Goal: Task Accomplishment & Management: Manage account settings

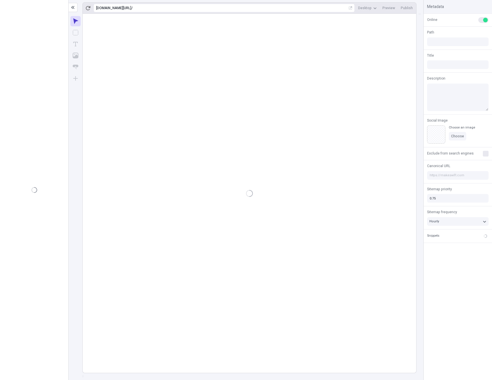
type input "/page"
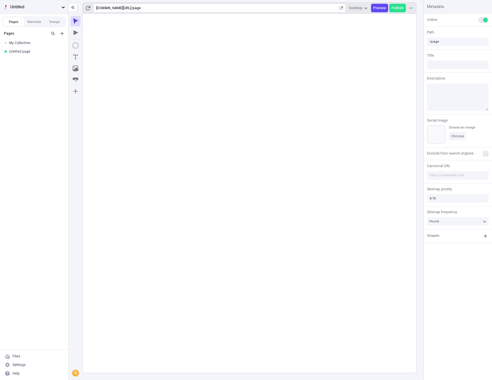
click at [23, 7] on span "Untitled" at bounding box center [34, 7] width 49 height 6
click at [29, 20] on div "Untitled" at bounding box center [24, 19] width 20 height 5
click at [28, 5] on span "Untitled" at bounding box center [34, 7] width 49 height 6
click at [111, 19] on icon "Suggestions" at bounding box center [110, 19] width 5 height 5
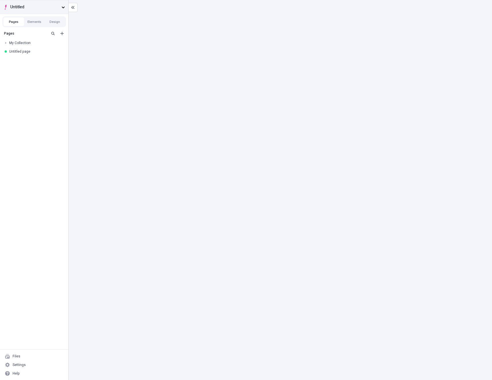
click at [17, 9] on span "Untitled" at bounding box center [34, 7] width 49 height 6
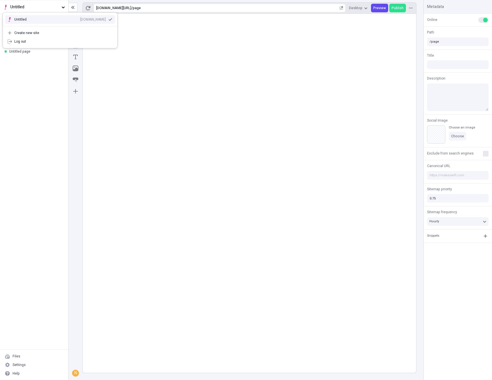
click at [9, 19] on icon "Suggestions" at bounding box center [9, 19] width 5 height 5
click at [57, 3] on button "Untitled" at bounding box center [34, 7] width 68 height 14
click at [22, 31] on div "Create new site" at bounding box center [63, 33] width 98 height 5
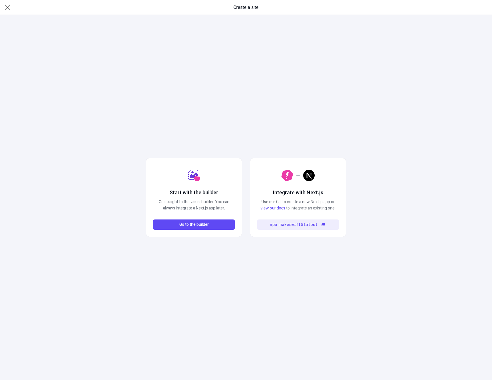
click at [250, 9] on span "Create a site" at bounding box center [246, 7] width 25 height 7
click at [247, 7] on span "Create a site" at bounding box center [246, 7] width 25 height 7
click at [188, 225] on span "Go to the builder" at bounding box center [193, 225] width 29 height 6
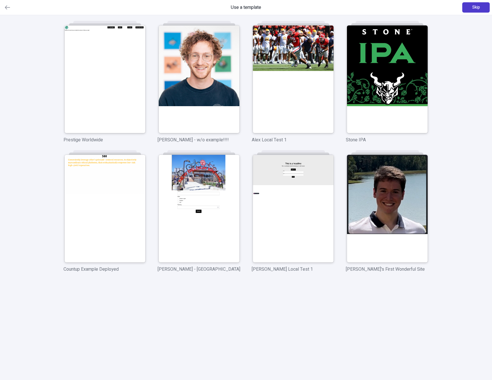
click at [479, 10] on span "Skip" at bounding box center [477, 7] width 8 height 6
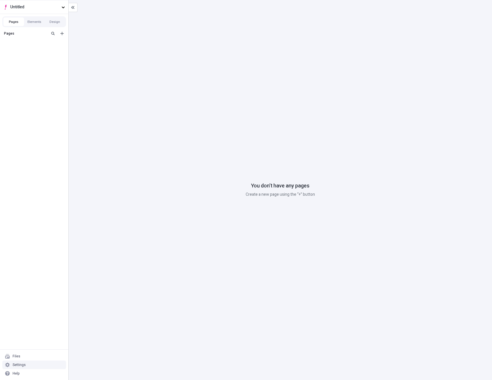
click at [20, 364] on div "Settings" at bounding box center [19, 365] width 13 height 5
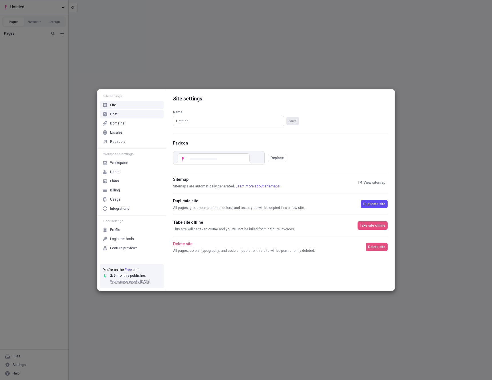
click at [240, 121] on input "Untitled" at bounding box center [228, 121] width 111 height 10
type input "Disposable site"
click at [293, 120] on span "Save" at bounding box center [293, 121] width 8 height 5
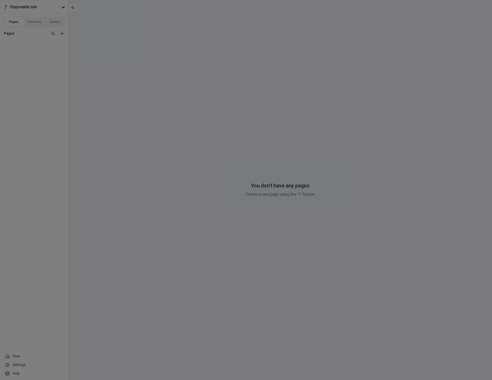
click at [464, 103] on div "Site settings Site Host Domains Locales Redirects Workspace settings Workspace …" at bounding box center [246, 190] width 492 height 380
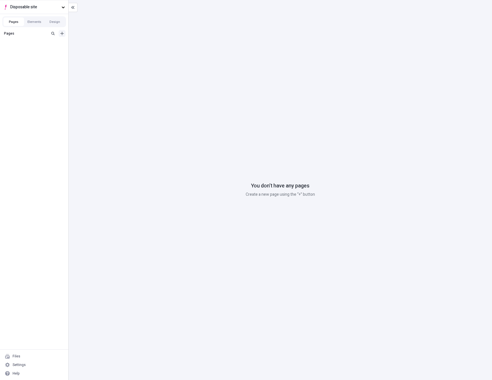
click at [62, 35] on icon "Add new" at bounding box center [62, 33] width 5 height 5
click at [37, 53] on div "Collection" at bounding box center [35, 52] width 55 height 9
click at [60, 44] on icon "button" at bounding box center [60, 42] width 3 height 3
click at [66, 46] on div "Rename" at bounding box center [94, 46] width 60 height 9
type input "Delete me"
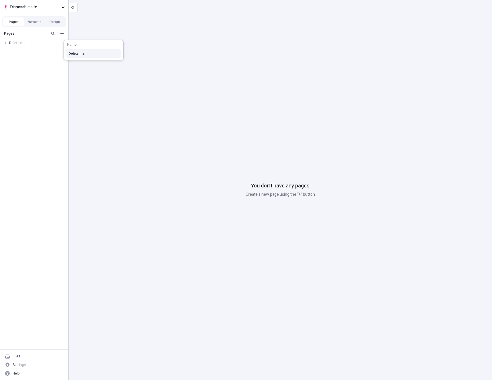
click at [137, 88] on div "You don’t have any pages Create a new page using the “+” button" at bounding box center [281, 190] width 424 height 380
click at [3, 43] on div at bounding box center [6, 43] width 8 height 8
click at [64, 36] on button "Add new" at bounding box center [62, 33] width 7 height 7
click at [31, 44] on div "Blank page" at bounding box center [28, 43] width 18 height 5
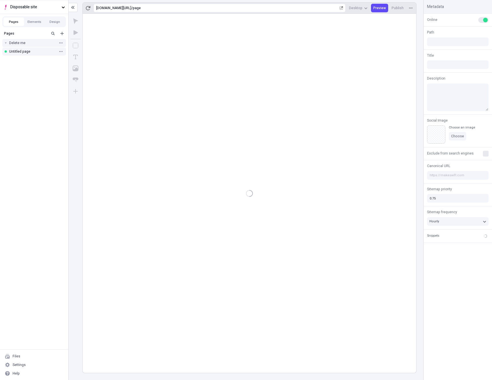
type input "/page"
click at [13, 52] on div "Untitled page" at bounding box center [32, 51] width 47 height 5
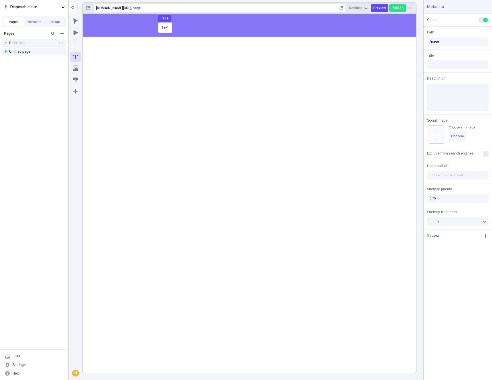
click at [157, 22] on body "Disposable site Pages Elements Design Pages Delete me Untitled page Files Setti…" at bounding box center [246, 190] width 492 height 380
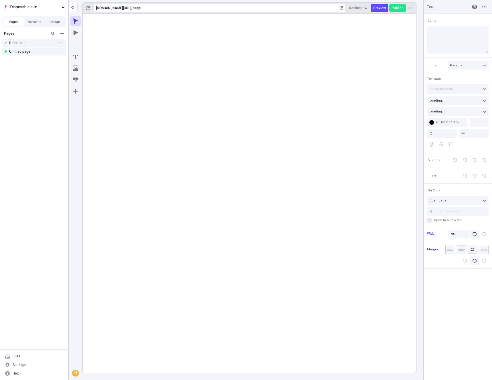
type input "18"
type input "1.5"
type textarea "Monotonectally productivate dynamic vortals, and globally reintermediate collab…"
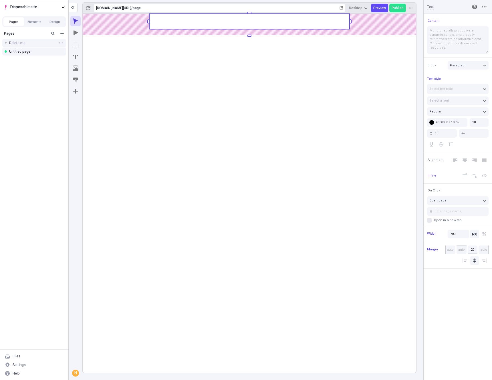
click at [272, 154] on rect at bounding box center [250, 193] width 334 height 359
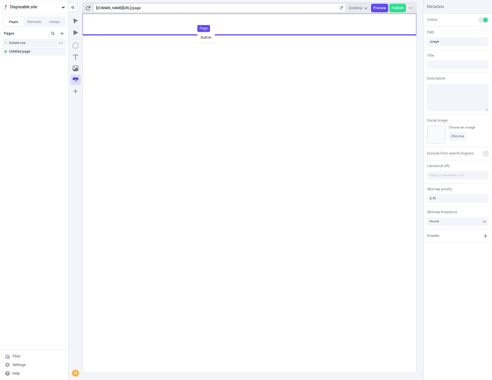
click at [196, 32] on body "Disposable site Pages Elements Design Pages Delete me Untitled page Files Setti…" at bounding box center [246, 190] width 492 height 380
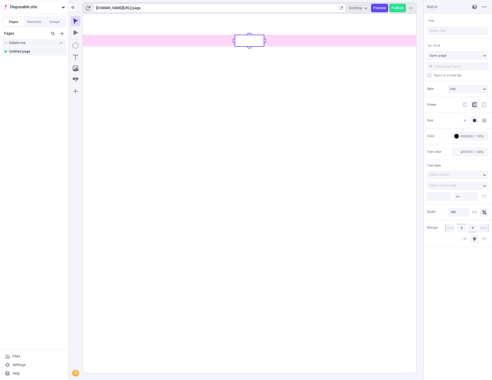
click at [213, 114] on rect at bounding box center [250, 193] width 334 height 359
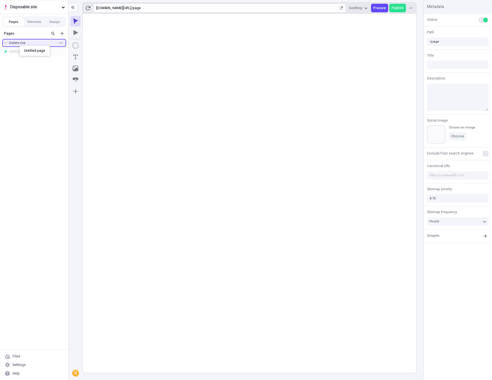
drag, startPoint x: 18, startPoint y: 51, endPoint x: 19, endPoint y: 45, distance: 6.2
click at [61, 33] on icon "Add new" at bounding box center [62, 33] width 5 height 5
click at [36, 44] on div "Blank page" at bounding box center [35, 43] width 55 height 9
type input "/page-2"
click at [62, 52] on icon "button" at bounding box center [60, 51] width 3 height 1
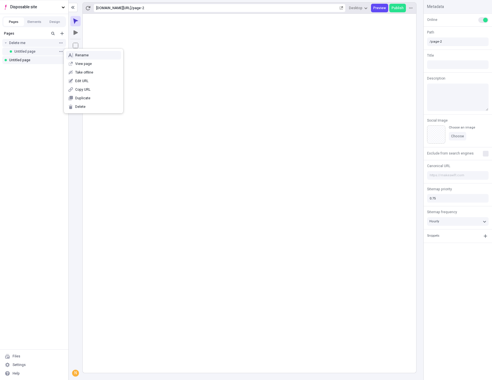
click at [70, 56] on icon at bounding box center [70, 55] width 5 height 5
click at [106, 61] on input "Untitled page" at bounding box center [94, 62] width 55 height 9
type input "p"
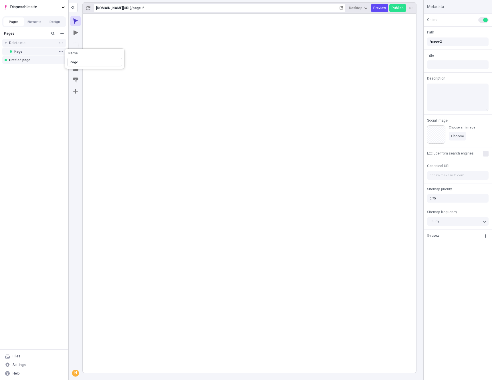
type input "Page 2"
click at [132, 109] on rect at bounding box center [250, 193] width 334 height 359
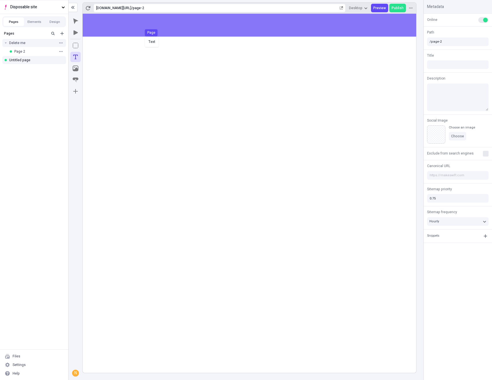
click at [145, 35] on body "Disposable site Pages Elements Design Pages Delete me Page 2 Untitled page File…" at bounding box center [246, 190] width 492 height 380
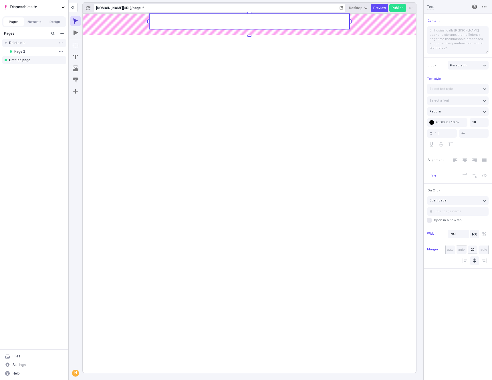
click at [183, 114] on rect at bounding box center [250, 193] width 334 height 359
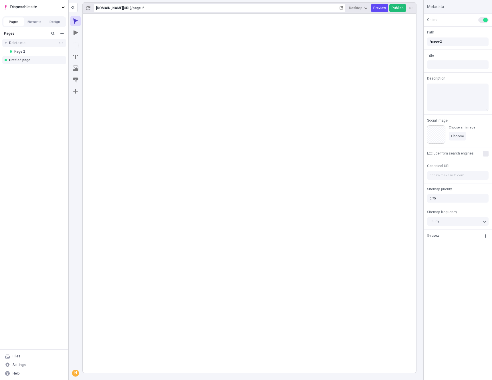
click at [403, 8] on span "Publish" at bounding box center [398, 8] width 12 height 5
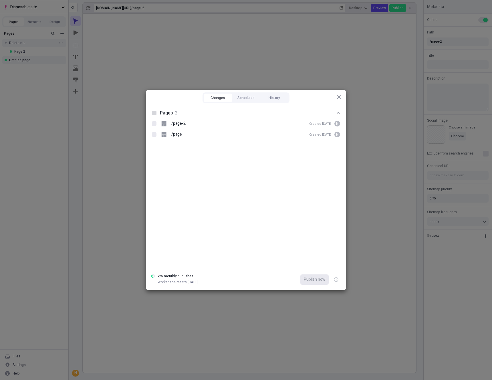
click at [154, 114] on div at bounding box center [154, 113] width 5 height 5
checkbox input "true"
click at [314, 280] on span "Publish now" at bounding box center [314, 279] width 21 height 6
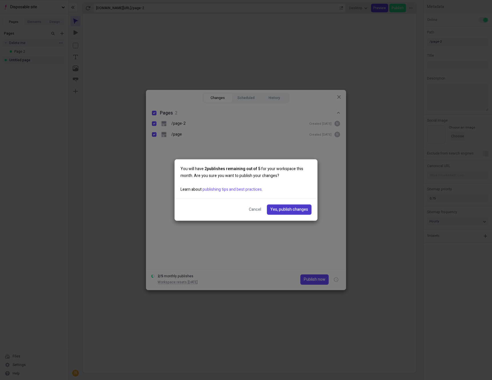
click at [297, 210] on span "Yes, publish changes" at bounding box center [289, 210] width 38 height 6
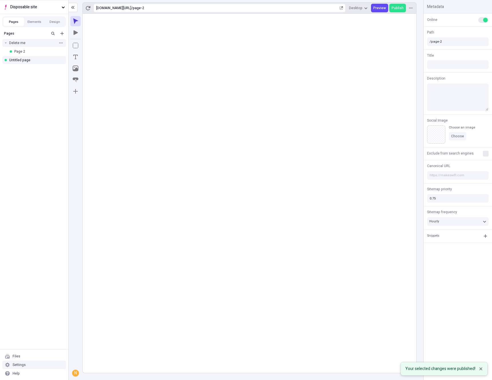
click at [31, 363] on div "Settings" at bounding box center [34, 365] width 64 height 9
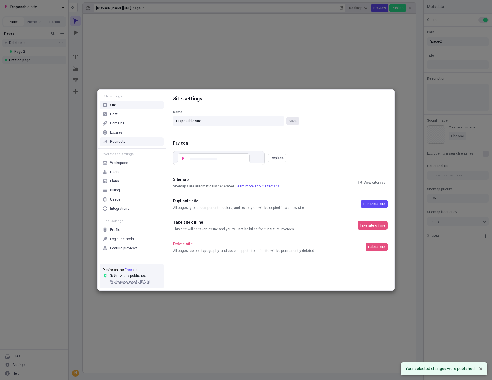
click at [118, 140] on div "Redirects" at bounding box center [117, 141] width 15 height 5
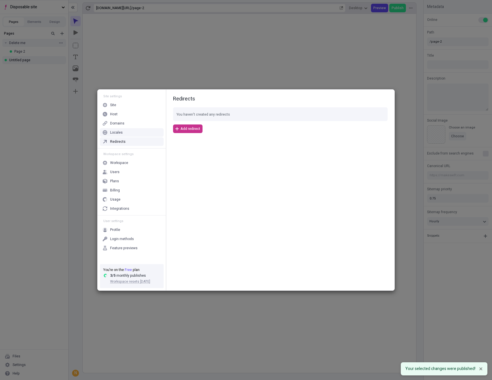
click at [195, 130] on span "Add redirect" at bounding box center [191, 128] width 20 height 5
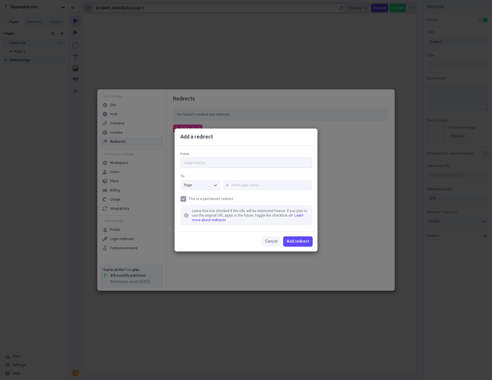
click at [214, 165] on input "From" at bounding box center [247, 163] width 132 height 10
type input "/test"
click at [245, 183] on input "text" at bounding box center [267, 185] width 89 height 10
type input "Page 2"
click at [243, 197] on div "Page 2" at bounding box center [241, 197] width 11 height 5
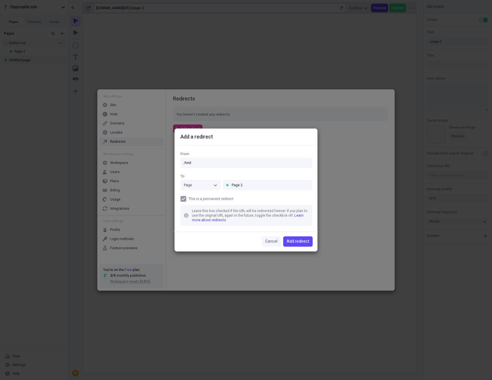
click at [263, 175] on div "To" at bounding box center [247, 176] width 132 height 5
click at [300, 242] on span "Add redirect" at bounding box center [298, 241] width 23 height 6
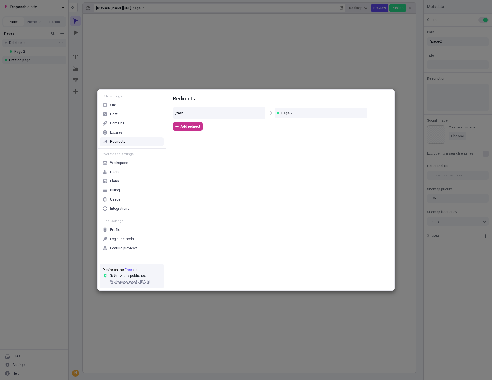
click at [191, 128] on span "Add redirect" at bounding box center [191, 126] width 20 height 5
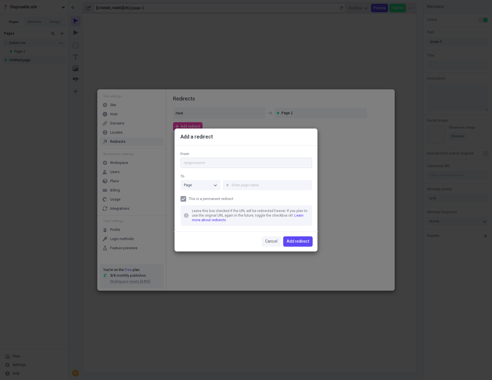
click at [206, 161] on input "From" at bounding box center [247, 163] width 132 height 10
type input "/external"
click at [201, 186] on div "Page" at bounding box center [197, 185] width 27 height 5
click at [198, 203] on div "Path" at bounding box center [200, 205] width 29 height 5
click at [251, 184] on input "text" at bounding box center [267, 185] width 89 height 10
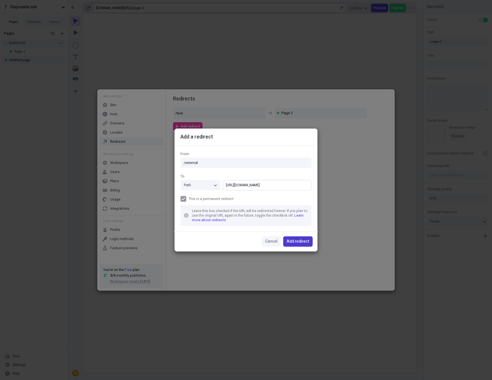
type input "[URL][DOMAIN_NAME]"
click at [305, 244] on span "Add redirect" at bounding box center [298, 241] width 23 height 6
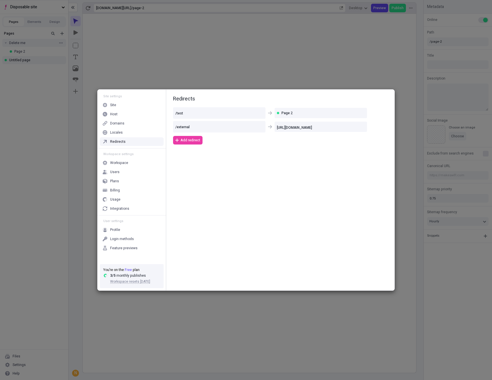
drag, startPoint x: 411, startPoint y: 279, endPoint x: 410, endPoint y: 252, distance: 27.2
click at [411, 279] on div "Site settings Site Host Domains Locales Redirects Workspace settings Workspace …" at bounding box center [246, 190] width 492 height 380
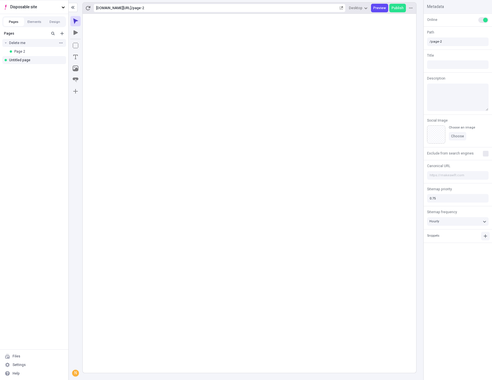
click at [487, 236] on icon "button" at bounding box center [485, 236] width 5 height 5
click at [456, 249] on div "Create snippet" at bounding box center [454, 248] width 23 height 5
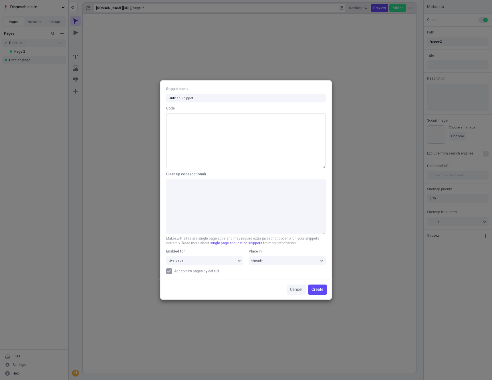
click at [216, 133] on textarea "Code" at bounding box center [246, 140] width 160 height 55
type textarea "alert('hello!')"
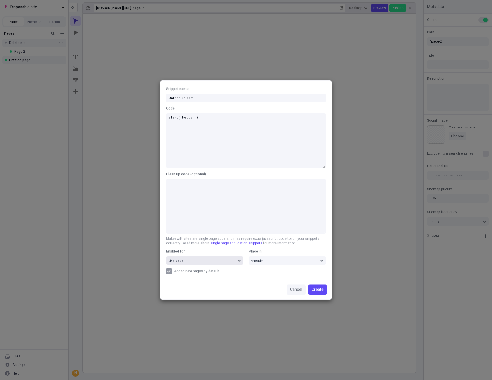
click at [231, 260] on div "Live page" at bounding box center [202, 260] width 67 height 4
click at [221, 287] on div "Live page and builder" at bounding box center [205, 289] width 68 height 4
click at [320, 292] on span "Create" at bounding box center [318, 290] width 12 height 6
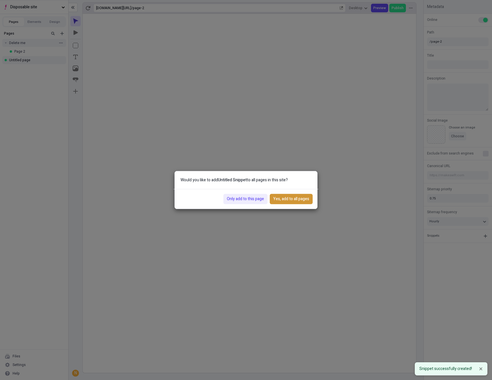
click at [298, 201] on span "Yes, add to all pages" at bounding box center [291, 199] width 36 height 6
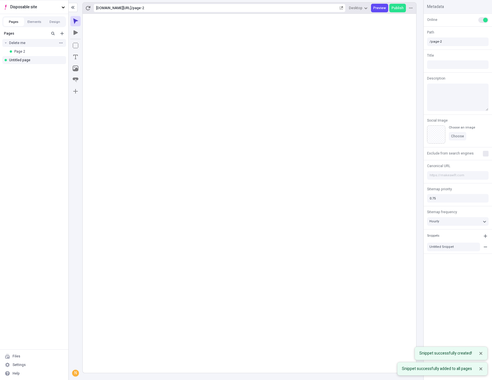
click at [196, 214] on rect at bounding box center [250, 193] width 334 height 359
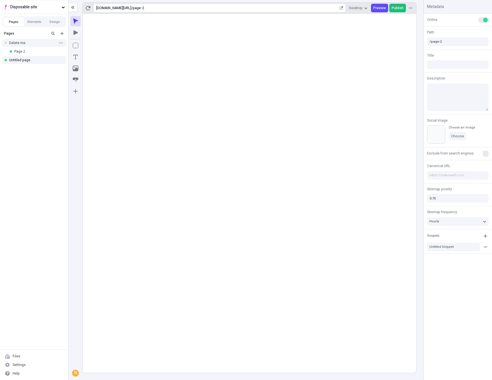
click at [396, 8] on span "Publish" at bounding box center [398, 8] width 12 height 5
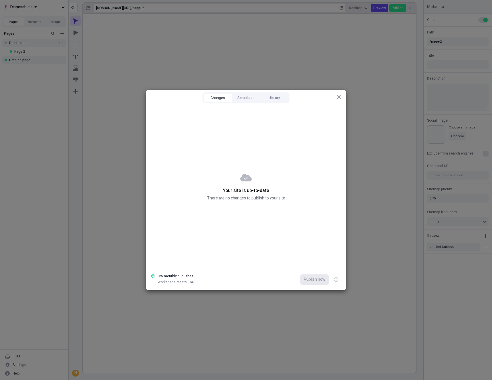
click at [339, 97] on icon "button" at bounding box center [339, 97] width 5 height 5
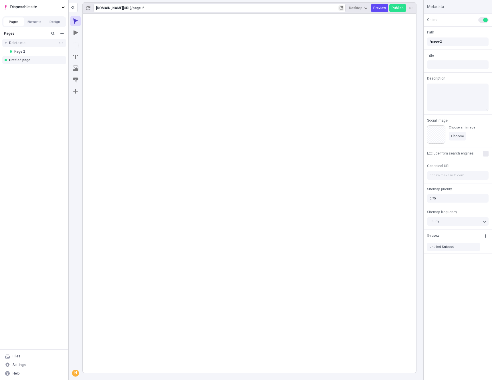
click at [343, 8] on icon "button" at bounding box center [342, 7] width 2 height 2
drag, startPoint x: 33, startPoint y: 94, endPoint x: 45, endPoint y: 66, distance: 29.6
click at [33, 93] on div "Pages Delete me Page 2 Untitled page" at bounding box center [34, 188] width 68 height 321
click at [61, 60] on icon "button" at bounding box center [60, 60] width 3 height 1
click at [83, 83] on span "Take offline" at bounding box center [97, 81] width 44 height 5
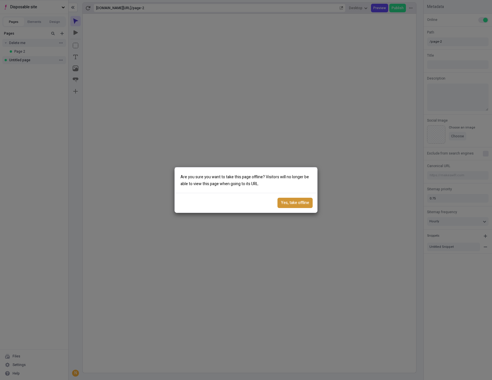
click at [290, 206] on button "Yes, take offline" at bounding box center [295, 203] width 35 height 10
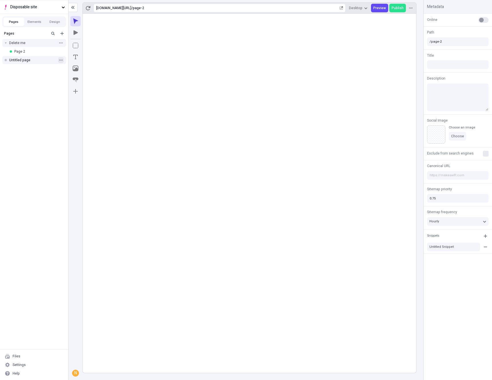
click at [61, 60] on icon "button" at bounding box center [60, 60] width 3 height 1
click at [74, 109] on div "Delete" at bounding box center [94, 106] width 60 height 9
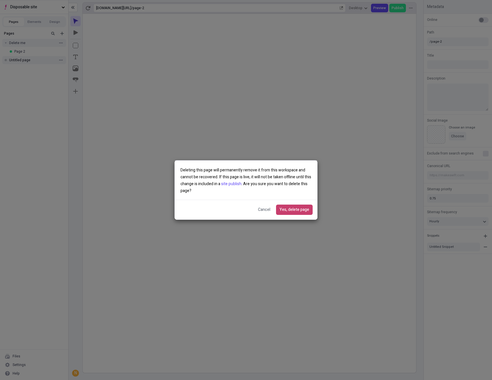
click at [307, 211] on span "Yes, delete page" at bounding box center [295, 210] width 30 height 6
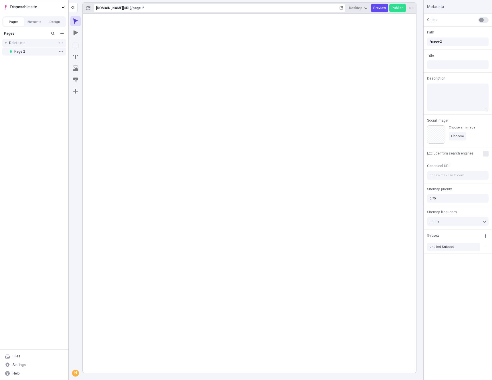
click at [18, 50] on div "Page 2" at bounding box center [34, 51] width 41 height 5
click at [270, 152] on rect at bounding box center [250, 193] width 334 height 359
click at [284, 144] on rect at bounding box center [250, 193] width 334 height 359
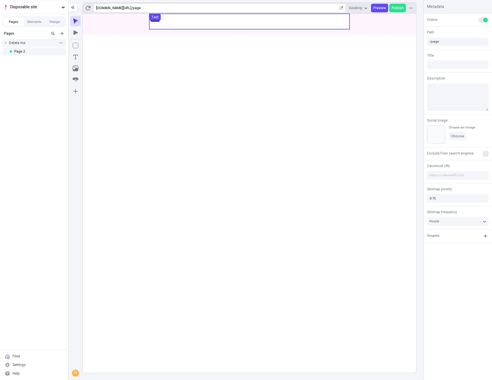
click at [263, 23] on use at bounding box center [249, 21] width 200 height 15
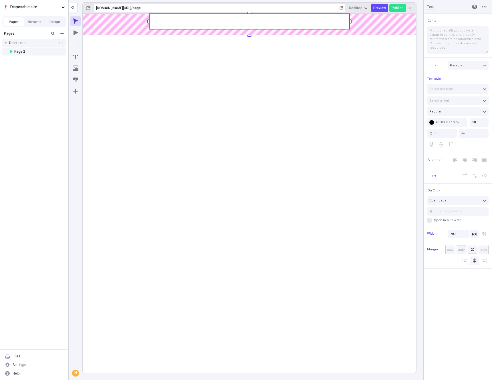
click at [263, 23] on rect at bounding box center [249, 21] width 200 height 15
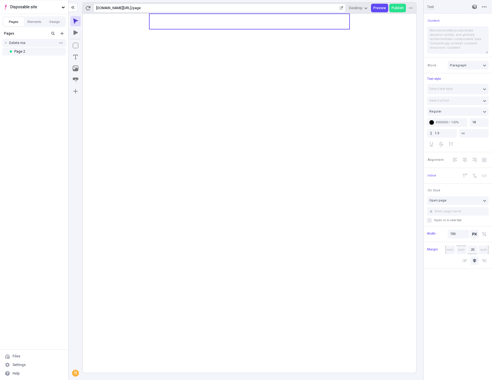
type textarea "Monotonectally productivate dynamic vortals, and globally reintermediate collab…"
click at [397, 8] on span "Publish" at bounding box center [398, 8] width 12 height 5
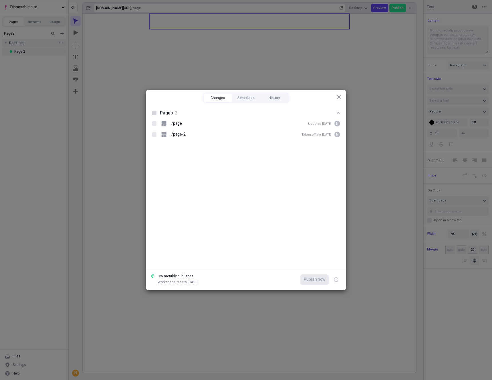
click at [153, 113] on div at bounding box center [154, 113] width 5 height 5
checkbox input "true"
click at [314, 279] on span "Publish now" at bounding box center [314, 279] width 21 height 6
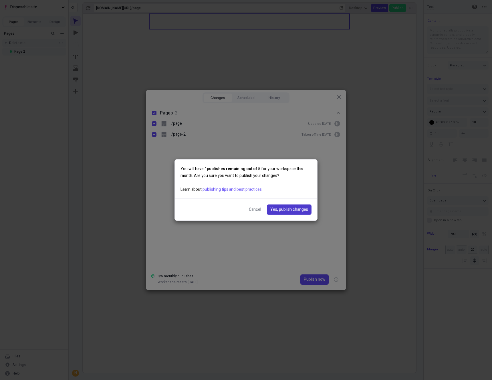
click at [288, 208] on span "Yes, publish changes" at bounding box center [289, 210] width 38 height 6
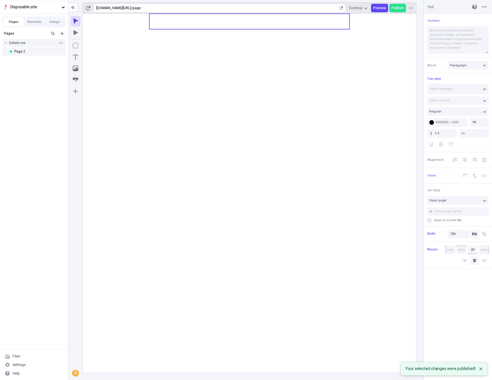
click at [198, 162] on icon at bounding box center [250, 193] width 334 height 359
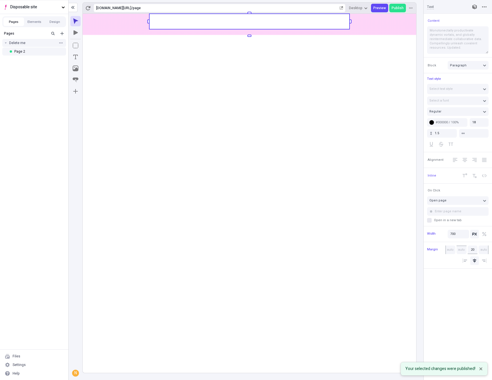
click at [310, 104] on rect at bounding box center [250, 193] width 334 height 359
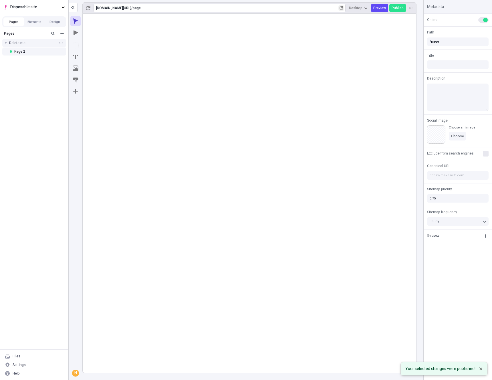
click at [343, 8] on icon "button" at bounding box center [342, 7] width 2 height 2
click at [29, 364] on div "Settings" at bounding box center [34, 365] width 64 height 9
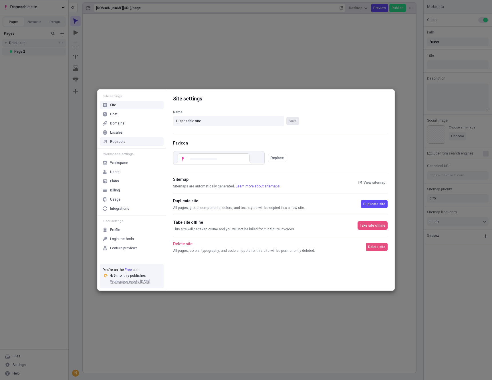
click at [116, 141] on div "Redirects" at bounding box center [117, 141] width 15 height 5
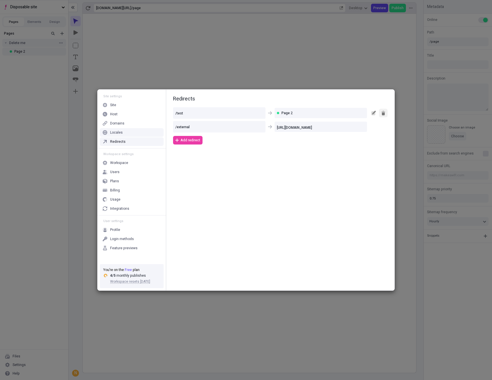
click at [384, 112] on icon "button" at bounding box center [384, 111] width 4 height 1
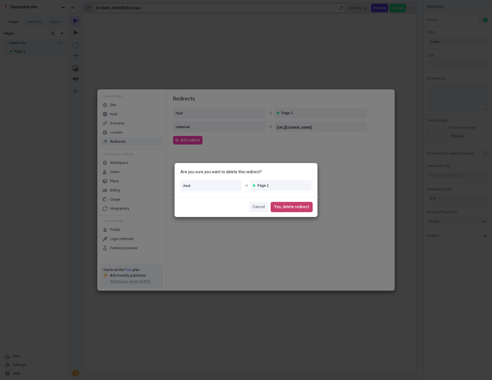
click at [294, 207] on span "Yes, delete redirect" at bounding box center [291, 207] width 35 height 6
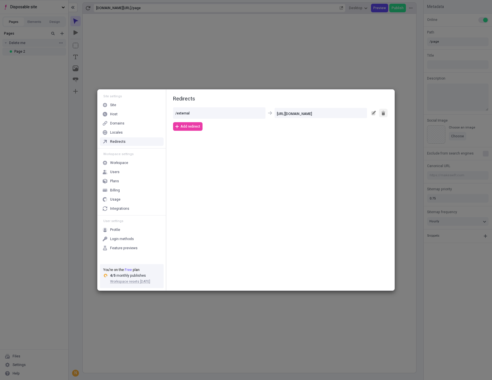
click at [384, 113] on icon "button" at bounding box center [383, 113] width 3 height 3
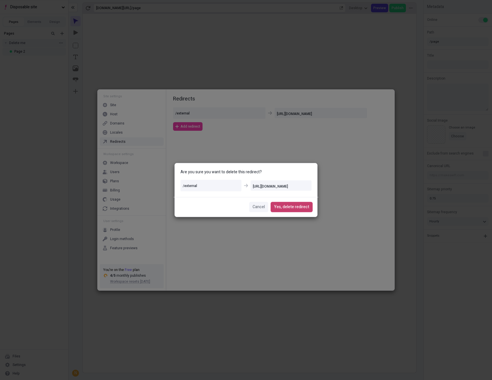
click at [303, 206] on span "Yes, delete redirect" at bounding box center [291, 207] width 35 height 6
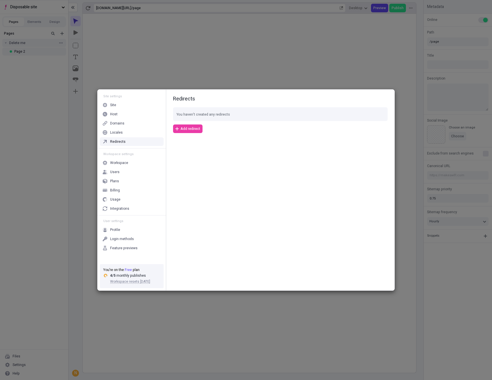
click at [321, 338] on div "Site settings Site Host Domains Locales Redirects Workspace settings Workspace …" at bounding box center [246, 190] width 492 height 380
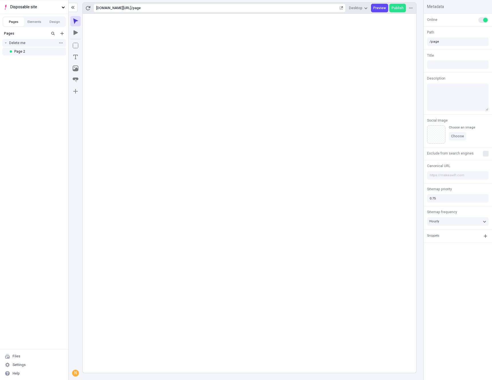
click at [309, 216] on body "Disposable site Pages Elements Design Pages Delete me Page 2 Files Settings Hel…" at bounding box center [246, 190] width 492 height 380
click at [60, 43] on icon "button" at bounding box center [60, 42] width 3 height 1
click at [77, 56] on span "Delete" at bounding box center [97, 55] width 44 height 5
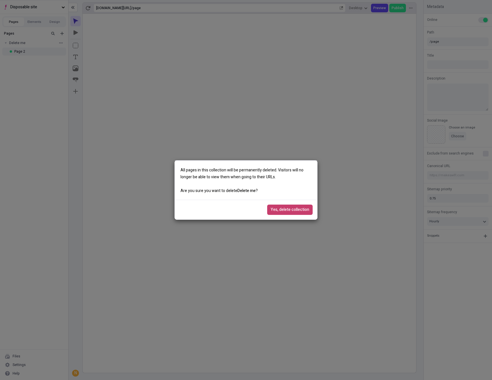
click at [300, 207] on span "Yes, delete collection" at bounding box center [290, 210] width 39 height 6
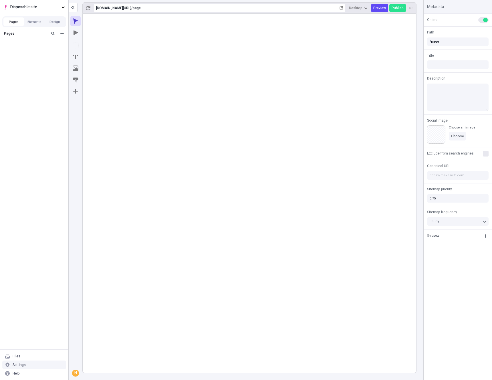
click at [32, 364] on div "Settings" at bounding box center [34, 365] width 64 height 9
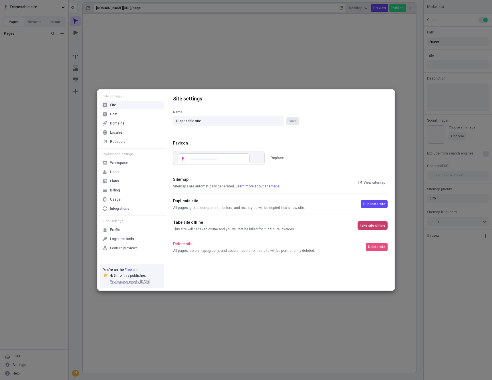
click at [375, 227] on span "Take site offline" at bounding box center [372, 225] width 25 height 5
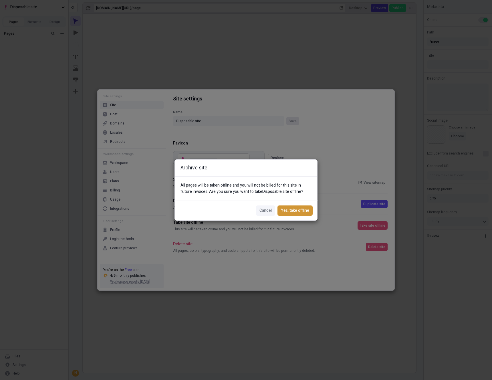
click at [291, 212] on span "Yes, take offline" at bounding box center [295, 210] width 28 height 6
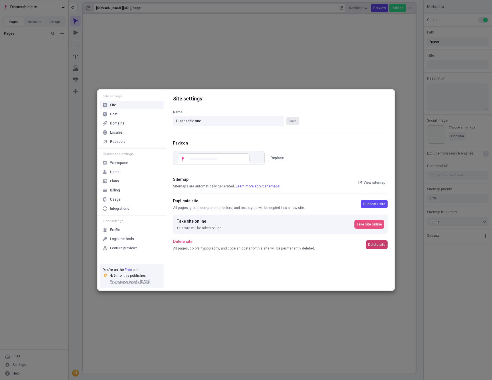
click at [379, 246] on span "Delete site" at bounding box center [376, 244] width 17 height 5
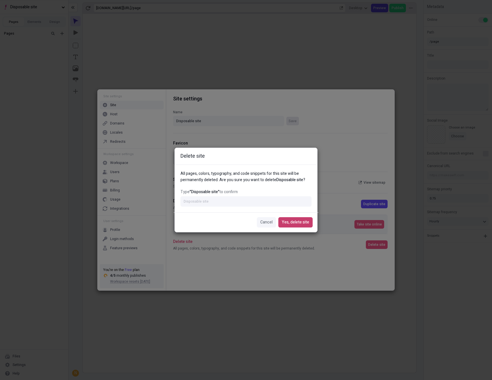
click at [306, 223] on span "Yes, delete site" at bounding box center [295, 222] width 27 height 6
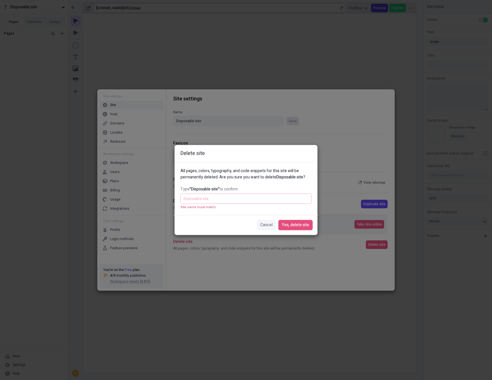
click at [226, 201] on input "Type "Disposable site" to confirm Site name must match" at bounding box center [246, 199] width 131 height 10
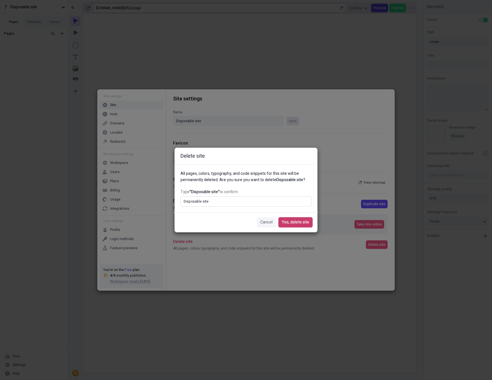
type input "Disposable site"
click at [302, 226] on button "Yes, delete site" at bounding box center [295, 222] width 34 height 10
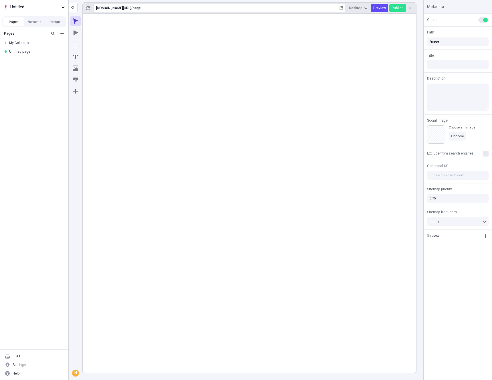
click at [217, 130] on rect at bounding box center [250, 193] width 334 height 359
